Goal: Information Seeking & Learning: Understand process/instructions

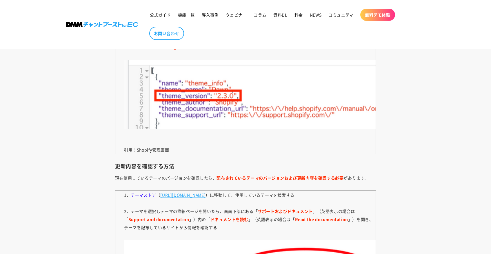
scroll to position [1878, 0]
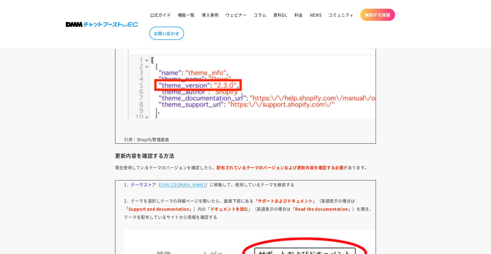
click at [398, 122] on article "Shopifyテーマをアップデート！カスタマイズ方法を徹底解説 [DATE] Share Share [URL][DOMAIN_NAME] リンク 共有を閉じ…" at bounding box center [245, 64] width 491 height 3730
click at [406, 83] on article "Shopifyテーマをアップデート！カスタマイズ方法を徹底解説 [DATE] Share Share [URL][DOMAIN_NAME] リンク 共有を閉じ…" at bounding box center [245, 64] width 491 height 3730
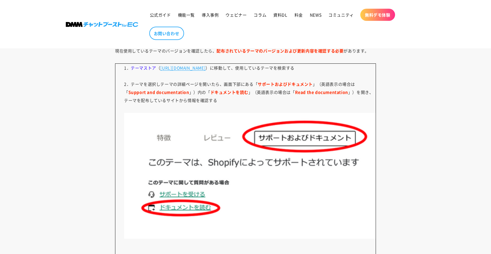
scroll to position [2003, 0]
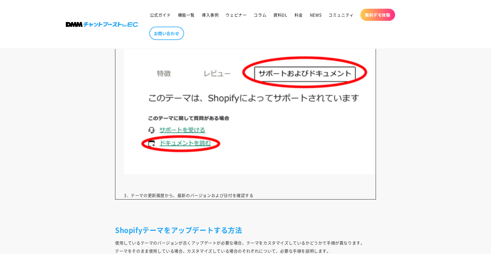
scroll to position [2170, 0]
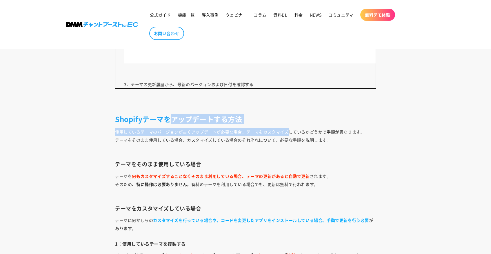
drag, startPoint x: 169, startPoint y: 125, endPoint x: 292, endPoint y: 132, distance: 123.4
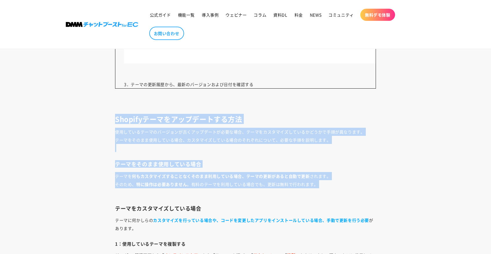
drag, startPoint x: 117, startPoint y: 125, endPoint x: 209, endPoint y: 196, distance: 116.8
click at [209, 196] on p "テーマを 何もカスタマイズすることなくそのまま利用している場合、テーマの更新があると自動で更新 されます。 そのため、 特に操作は必要ありません 。有料のテー…" at bounding box center [245, 184] width 261 height 24
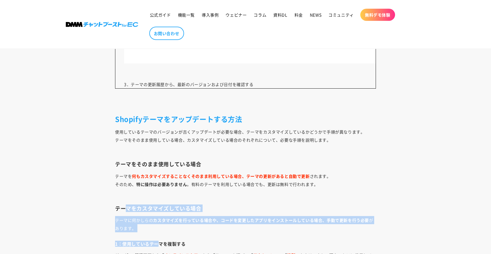
drag, startPoint x: 123, startPoint y: 215, endPoint x: 170, endPoint y: 242, distance: 54.1
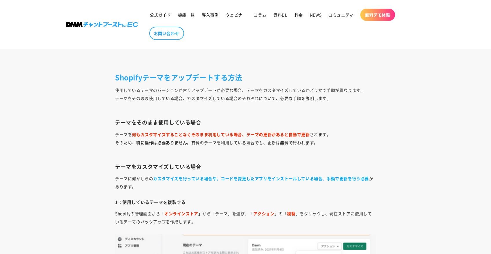
click at [283, 191] on p "テーマに何かしらの カスタマイズを行っている場合や、コードを変更したアプリをインストールしている場合、手動で更新を行う必要 があります。" at bounding box center [245, 182] width 261 height 16
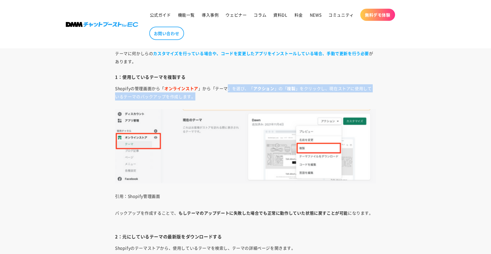
drag, startPoint x: 229, startPoint y: 94, endPoint x: 365, endPoint y: 100, distance: 136.7
click at [360, 100] on p "Shopifyの管理画面から「 オンラインストア 」から「テーマ」を選び、「 アクション 」の「 複製 」をクリックし、現在ストアに使用しているテーマのバック…" at bounding box center [245, 92] width 261 height 16
click at [370, 100] on p "Shopifyの管理画面から「 オンラインストア 」から「テーマ」を選び、「 アクション 」の「 複製 」をクリックし、現在ストアに使用しているテーマのバック…" at bounding box center [245, 92] width 261 height 16
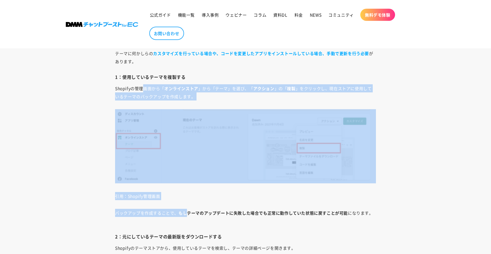
drag, startPoint x: 153, startPoint y: 105, endPoint x: 186, endPoint y: 221, distance: 121.1
click at [186, 216] on strong "もしテーマのアップデートに失敗した場合でも正常に動作していた状態に戻すことが可能" at bounding box center [263, 213] width 169 height 6
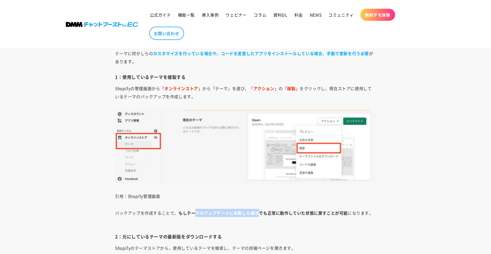
drag, startPoint x: 194, startPoint y: 220, endPoint x: 263, endPoint y: 224, distance: 69.7
click at [261, 224] on p "バックアップを作成することで、 もしテーマのアップデートに失敗した場合でも正常に動作していた状態に戻すことが可能 になります。" at bounding box center [245, 217] width 261 height 16
click at [263, 224] on p "バックアップを作成することで、 もしテーマのアップデートに失敗した場合でも正常に動作していた状態に戻すことが可能 になります。" at bounding box center [245, 217] width 261 height 16
click at [267, 216] on strong "もしテーマのアップデートに失敗した場合でも正常に動作していた状態に戻すことが可能" at bounding box center [263, 213] width 169 height 6
drag, startPoint x: 421, startPoint y: 152, endPoint x: 440, endPoint y: 153, distance: 19.4
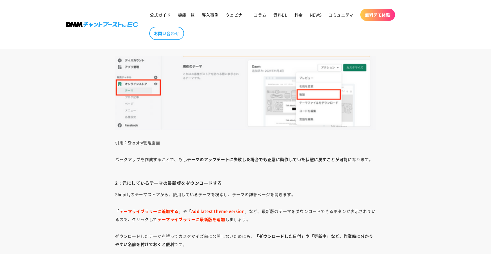
scroll to position [2421, 0]
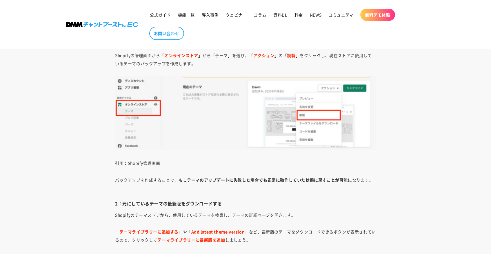
scroll to position [2296, 0]
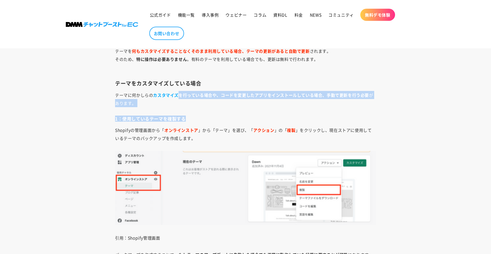
drag, startPoint x: 177, startPoint y: 99, endPoint x: 400, endPoint y: 120, distance: 224.2
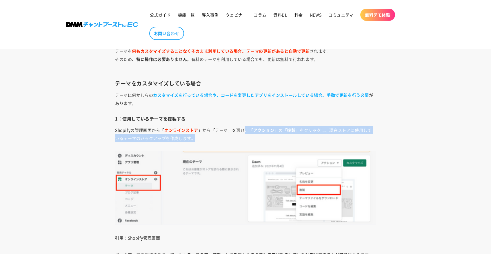
drag, startPoint x: 248, startPoint y: 134, endPoint x: 266, endPoint y: 143, distance: 20.4
click at [267, 142] on p "Shopifyの管理画面から「 オンラインストア 」から「テーマ」を選び、「 アクション 」の「 複製 」をクリックし、現在ストアに使用しているテーマのバック…" at bounding box center [245, 134] width 261 height 16
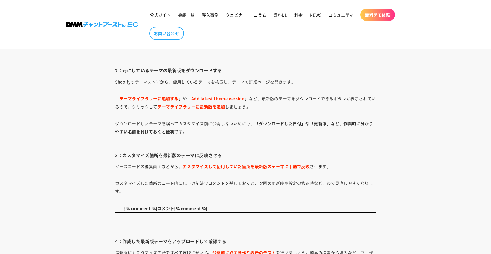
scroll to position [2504, 0]
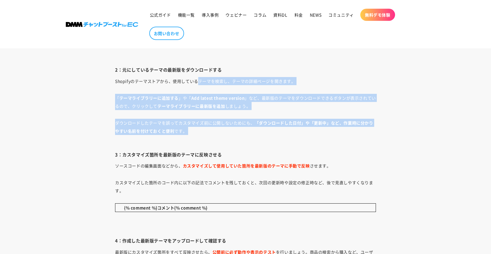
drag, startPoint x: 196, startPoint y: 94, endPoint x: 209, endPoint y: 156, distance: 63.6
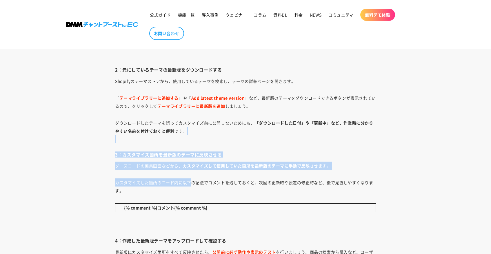
drag, startPoint x: 176, startPoint y: 153, endPoint x: 190, endPoint y: 189, distance: 38.8
click at [190, 189] on p "カスタマイズした箇所のコード内に以下の記法でコメントを残しておくと、次回の更新時や設定の修正時など、後で見直しやすくなります。" at bounding box center [245, 187] width 261 height 16
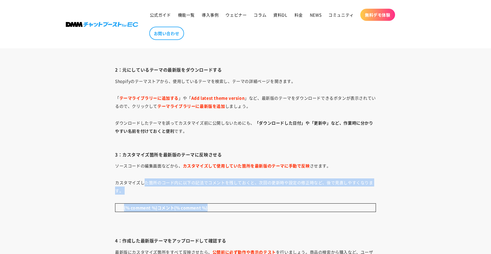
drag, startPoint x: 143, startPoint y: 183, endPoint x: 176, endPoint y: 238, distance: 63.8
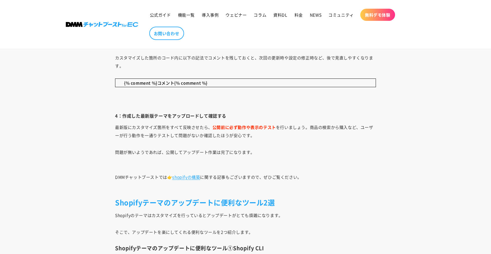
scroll to position [2629, 0]
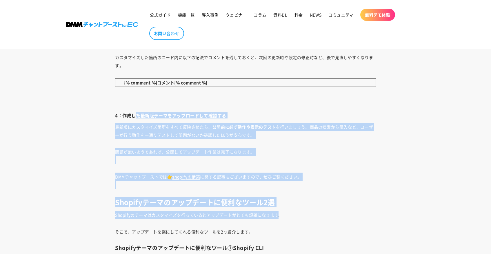
drag, startPoint x: 134, startPoint y: 123, endPoint x: 281, endPoint y: 220, distance: 175.9
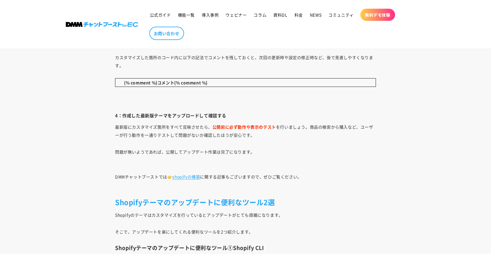
click at [313, 189] on p "DMMチャットブーストでは👉 shopifyの構築 に関する記事もございますので、ぜひご覧ください。" at bounding box center [245, 181] width 261 height 16
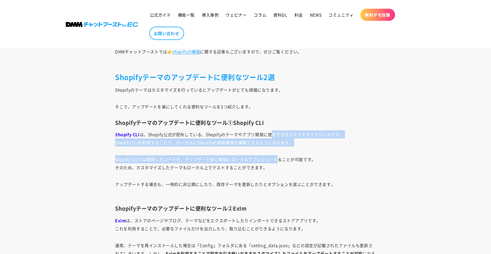
drag, startPoint x: 268, startPoint y: 147, endPoint x: 279, endPoint y: 174, distance: 29.4
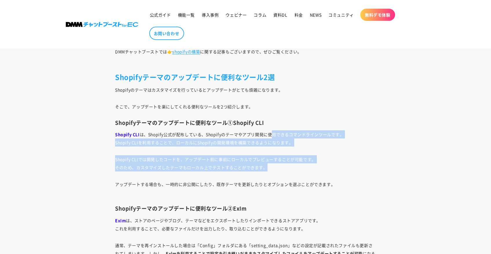
click at [279, 172] on p "Shopify CLIでは開発したコードを、アップデート前に事前にローカルでプレビューすることが可能です。 そのため、カスタマイズしたテーマもローカル上でテス…" at bounding box center [245, 163] width 261 height 16
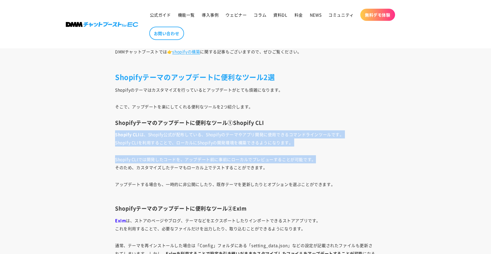
drag, startPoint x: 341, startPoint y: 133, endPoint x: 359, endPoint y: 171, distance: 41.6
click at [359, 171] on p "Shopify CLIでは開発したコードを、アップデート前に事前にローカルでプレビューすることが可能です。 そのため、カスタマイズしたテーマもローカル上でテス…" at bounding box center [245, 163] width 261 height 16
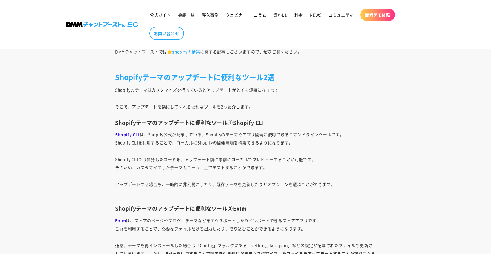
click at [357, 94] on p "Shopifyのテーマはカスタマイズを行っているとアップデートがとても煩雑になります。" at bounding box center [245, 90] width 261 height 8
click at [181, 81] on h2 "Shopifyテーマのアップデートに便利なツール2選" at bounding box center [245, 76] width 261 height 9
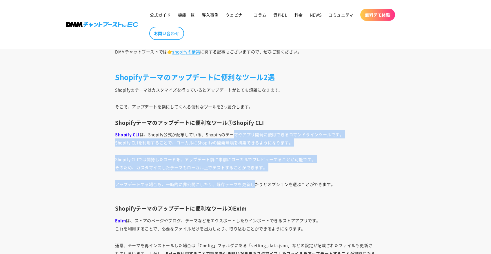
drag, startPoint x: 231, startPoint y: 146, endPoint x: 257, endPoint y: 186, distance: 48.1
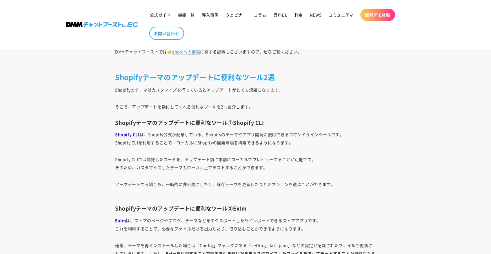
click at [346, 81] on h2 "Shopifyテーマのアップデートに便利なツール2選" at bounding box center [245, 76] width 261 height 9
